Goal: Task Accomplishment & Management: Manage account settings

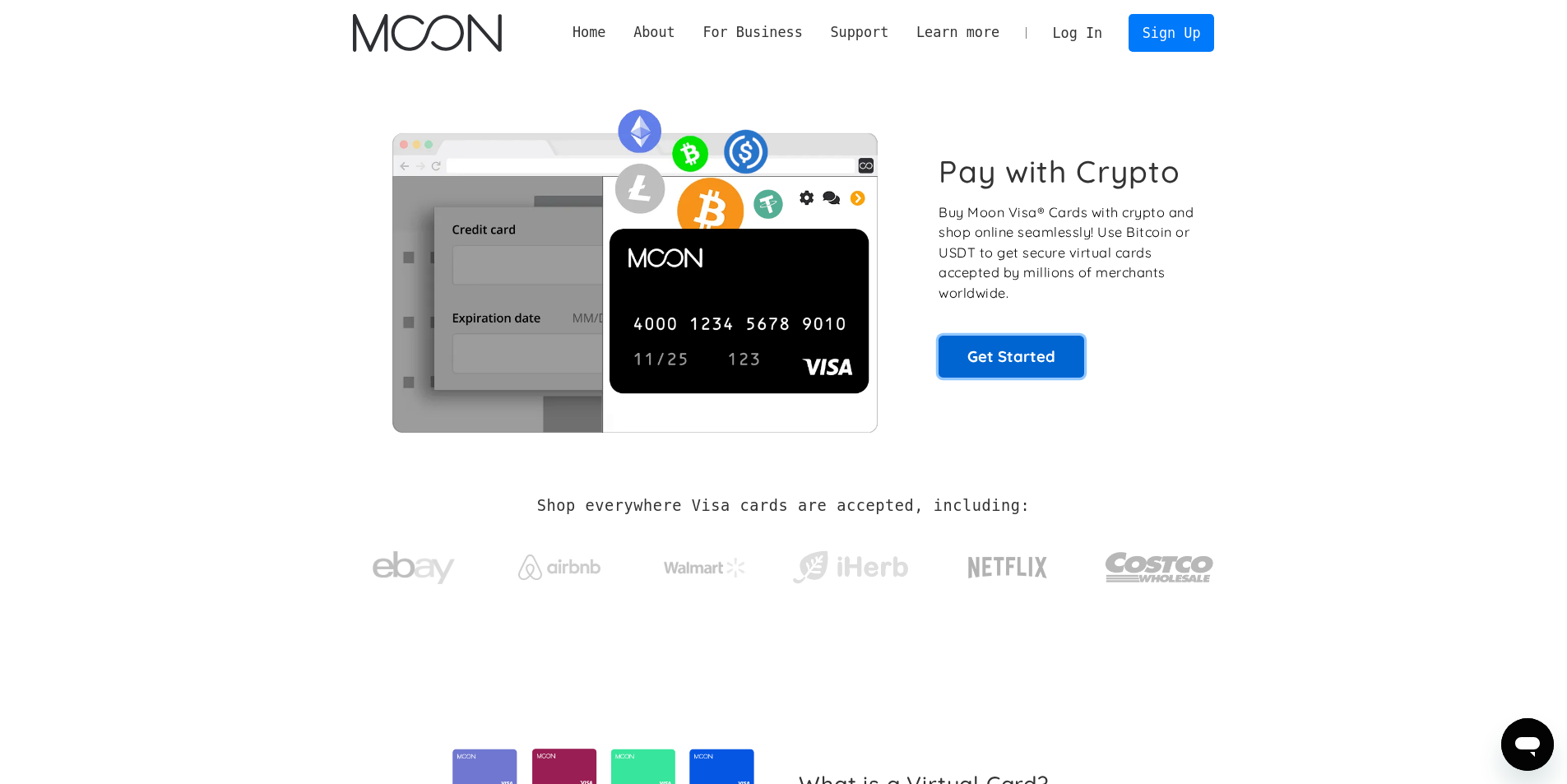
click at [1016, 358] on link "Get Started" at bounding box center [1012, 356] width 146 height 41
click at [1065, 365] on link "Get Started" at bounding box center [1012, 356] width 146 height 41
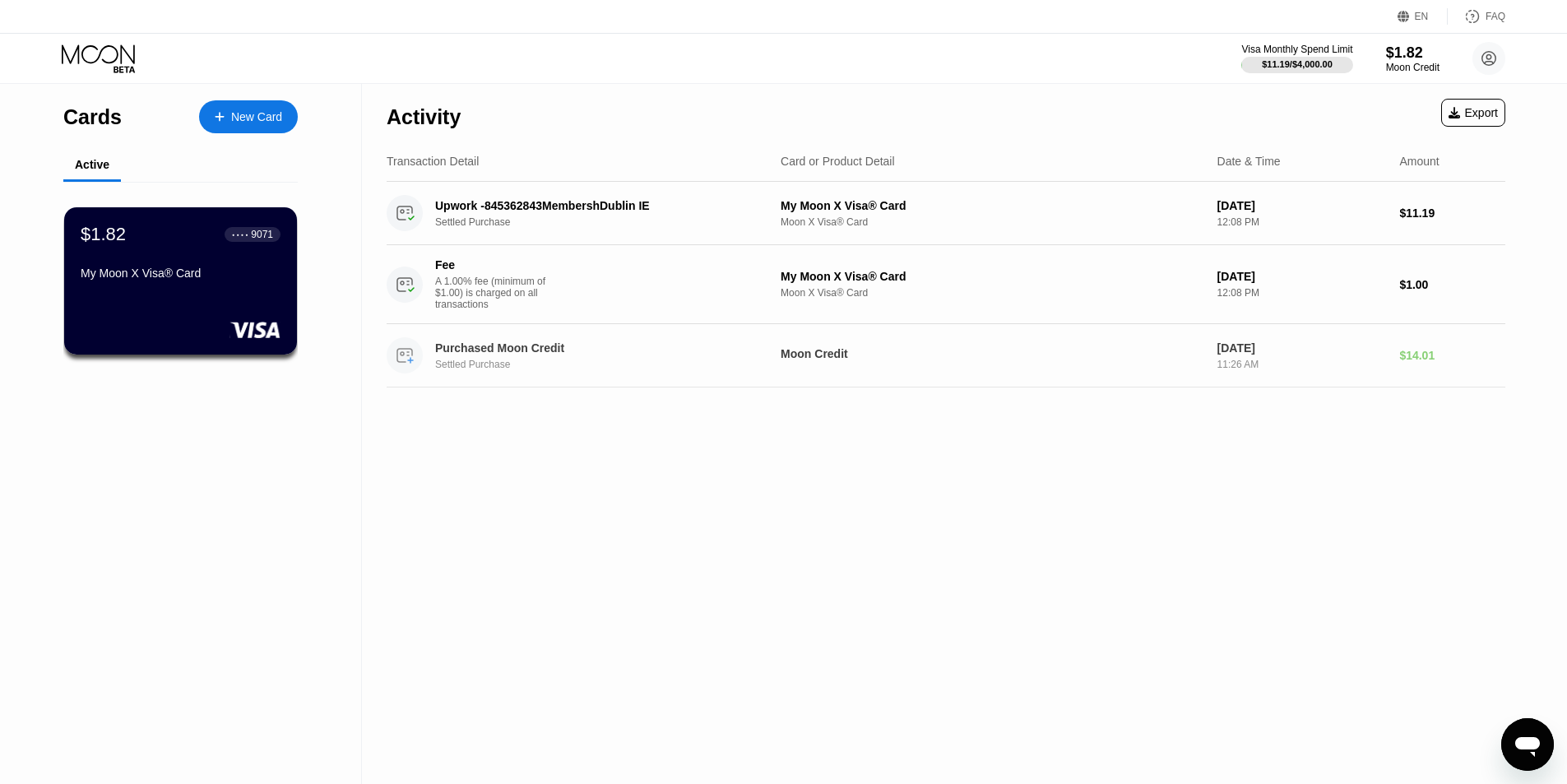
click at [191, 80] on div "EN Language Select an item Save FAQ Visa Monthly Spend Limit $11.19 / $4,000.00…" at bounding box center [784, 392] width 1567 height 784
click at [138, 271] on div "My Moon X Visa® Card" at bounding box center [180, 273] width 201 height 13
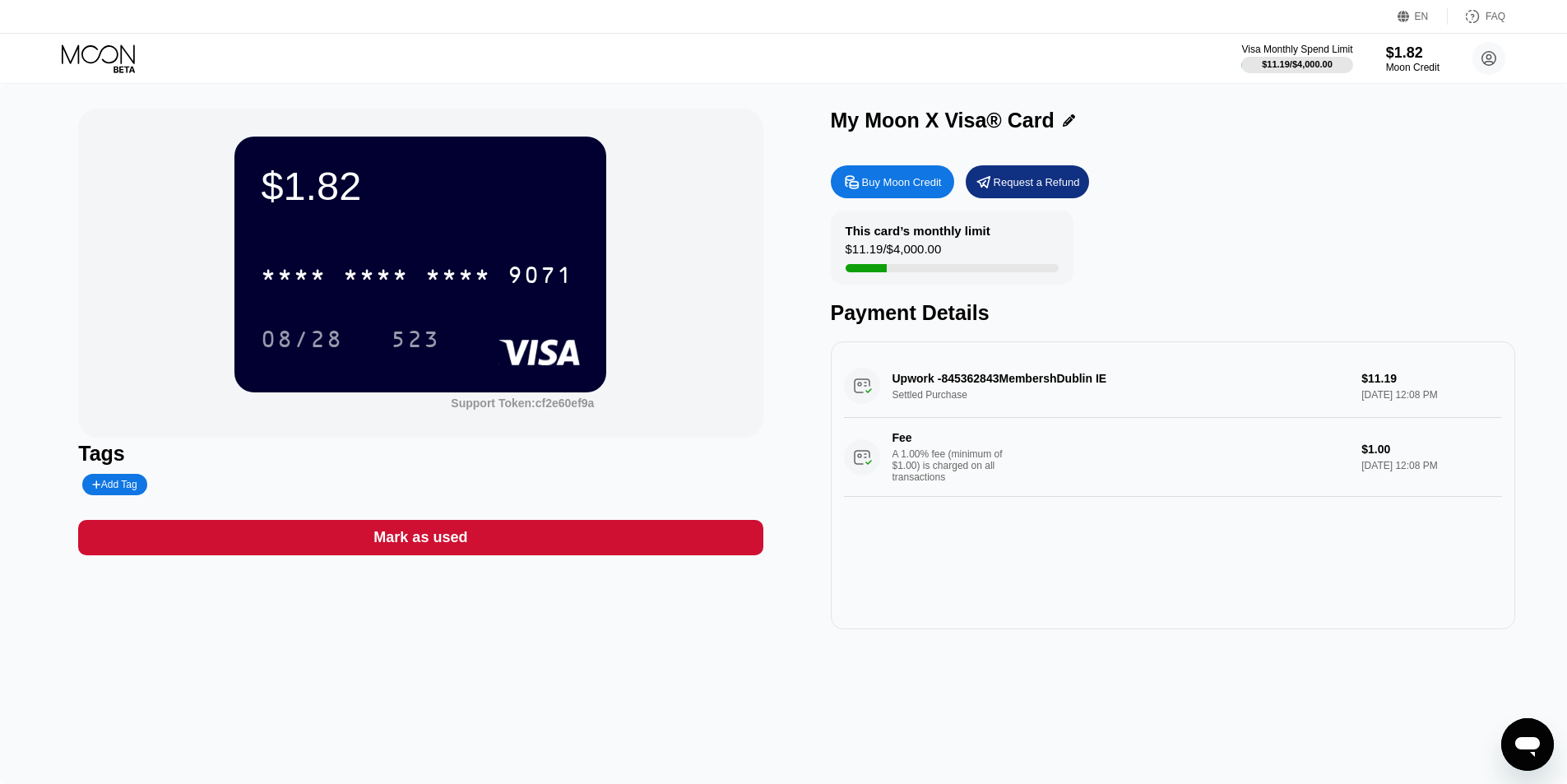
click at [403, 257] on div "* * * * * * * * * * * * 9071" at bounding box center [417, 275] width 332 height 41
click at [324, 344] on div "08/28" at bounding box center [302, 341] width 82 height 27
click at [435, 336] on div "523" at bounding box center [415, 341] width 50 height 27
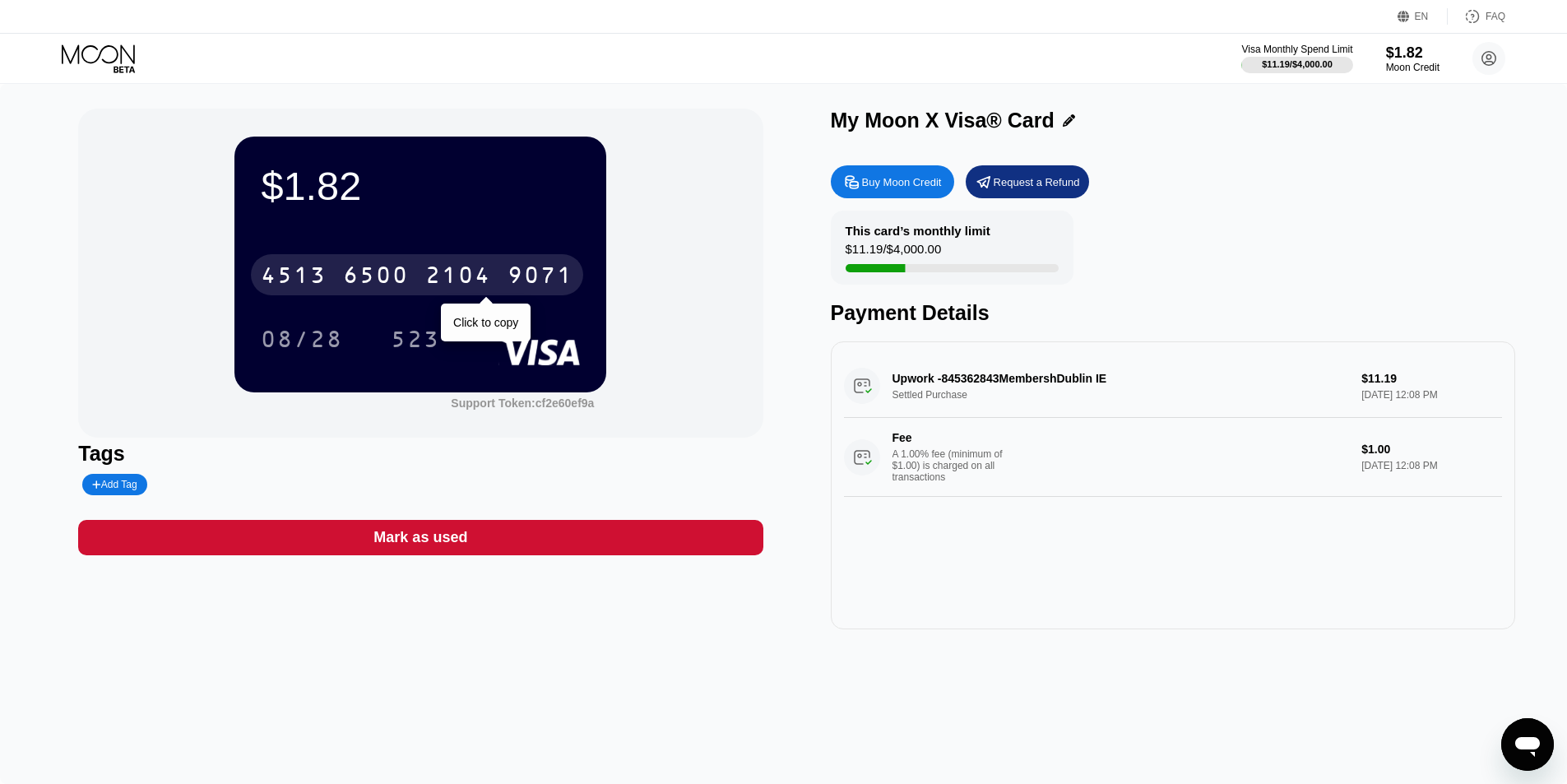
click at [438, 264] on div "[CREDIT_CARD_NUMBER]" at bounding box center [417, 275] width 332 height 41
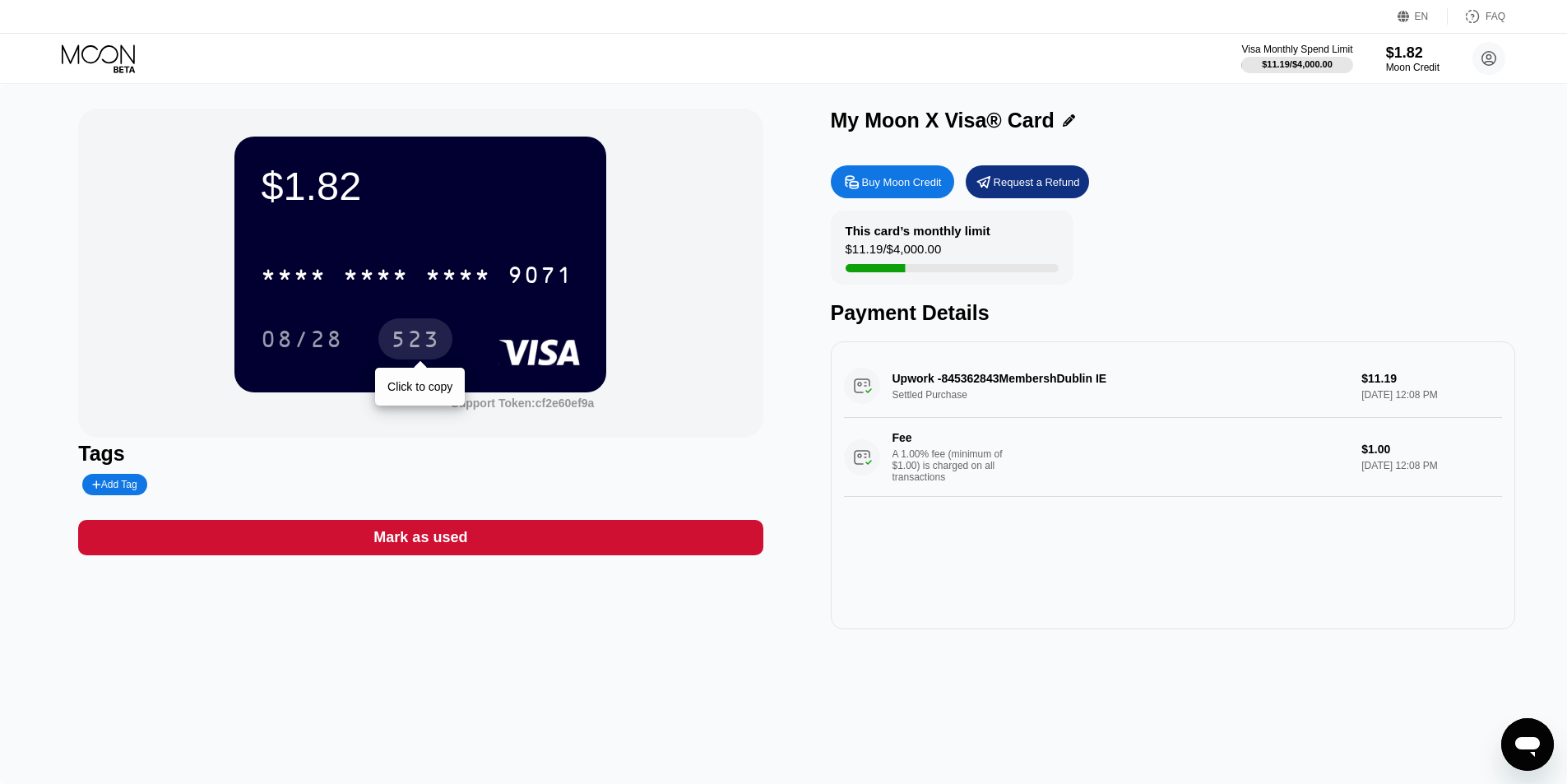
click at [411, 332] on div "523" at bounding box center [415, 341] width 50 height 27
